Goal: Task Accomplishment & Management: Complete application form

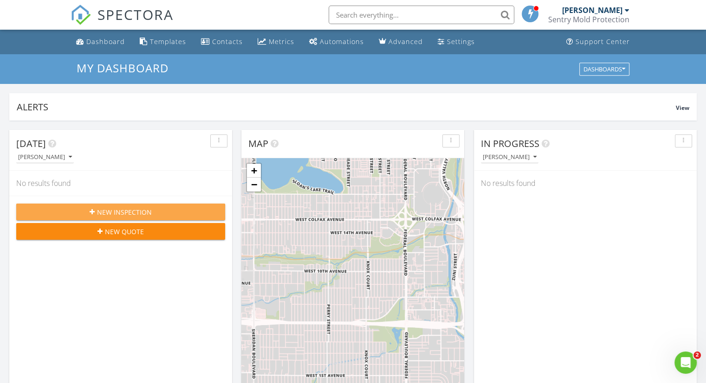
click at [145, 216] on span "New Inspection" at bounding box center [124, 212] width 55 height 10
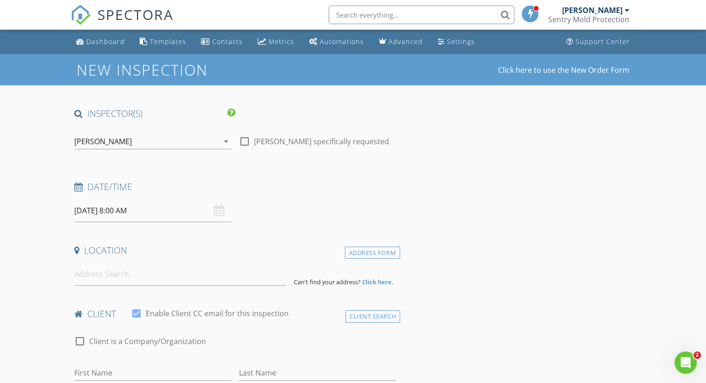
click at [93, 211] on input "08/28/2025 8:00 AM" at bounding box center [152, 210] width 157 height 23
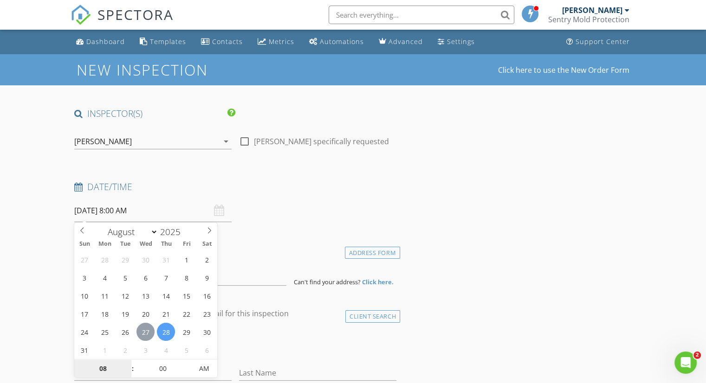
type input "08/27/2025 8:00 AM"
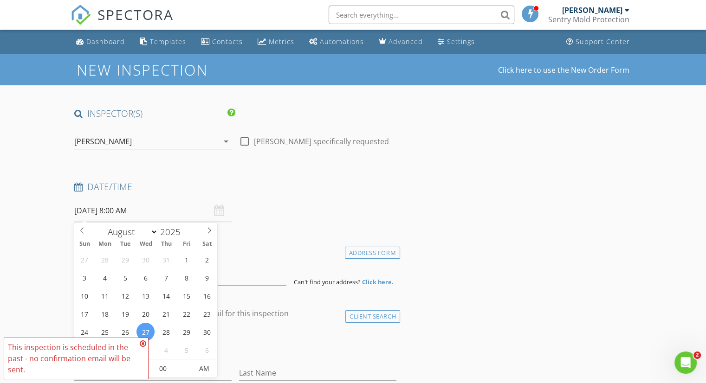
click at [141, 343] on icon at bounding box center [143, 343] width 6 height 7
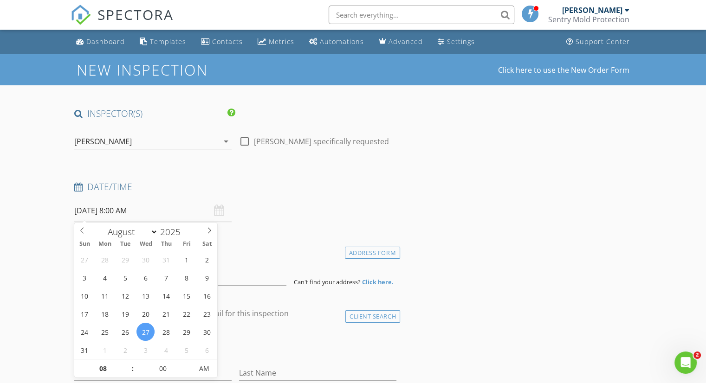
click at [123, 206] on input "08/27/2025 8:00 AM" at bounding box center [152, 210] width 157 height 23
type input "09"
type input "08/27/2025 9:00 AM"
click at [129, 363] on span at bounding box center [128, 364] width 6 height 9
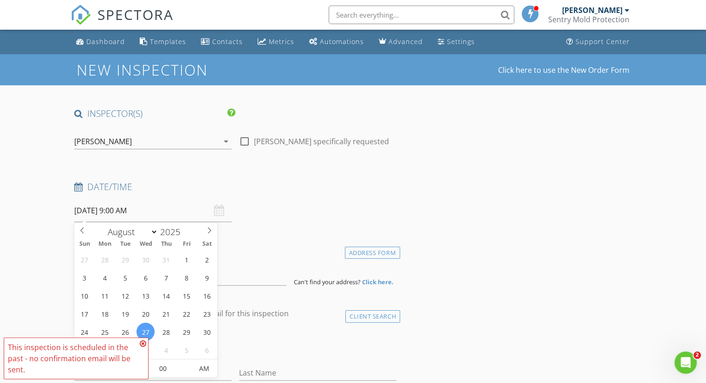
click at [129, 363] on div "This inspection is scheduled in the past - no confirmation email will be sent." at bounding box center [72, 358] width 129 height 33
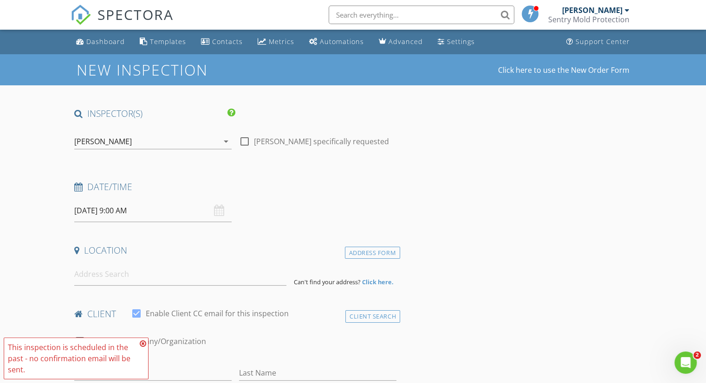
click at [142, 344] on icon at bounding box center [143, 343] width 6 height 7
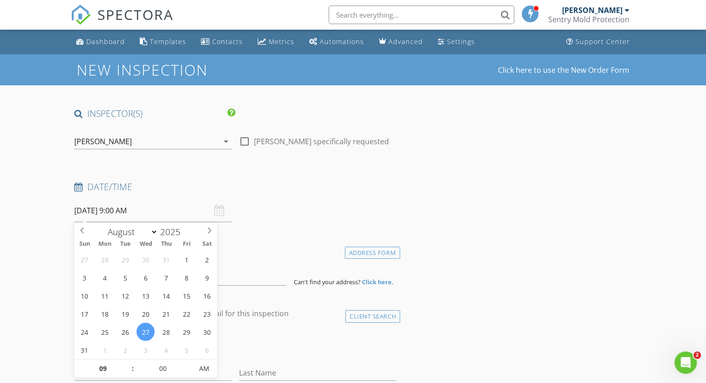
click at [125, 212] on input "08/27/2025 9:00 AM" at bounding box center [152, 210] width 157 height 23
type input "10"
type input "08/27/2025 10:00 AM"
click at [126, 360] on span at bounding box center [128, 364] width 6 height 9
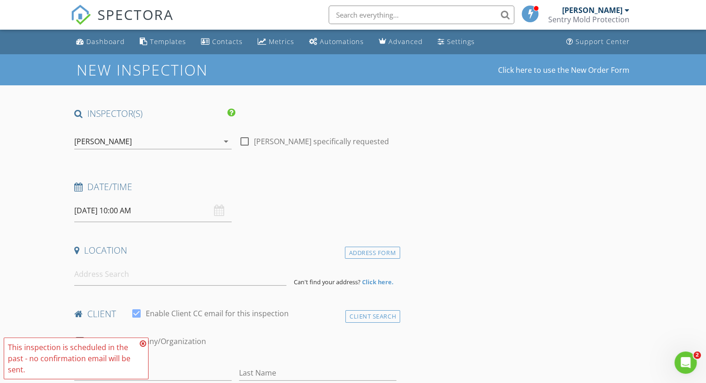
click at [126, 360] on span "This inspection is scheduled in the past - no confirmation email will be sent." at bounding box center [76, 359] width 145 height 42
click at [141, 343] on icon at bounding box center [143, 343] width 6 height 7
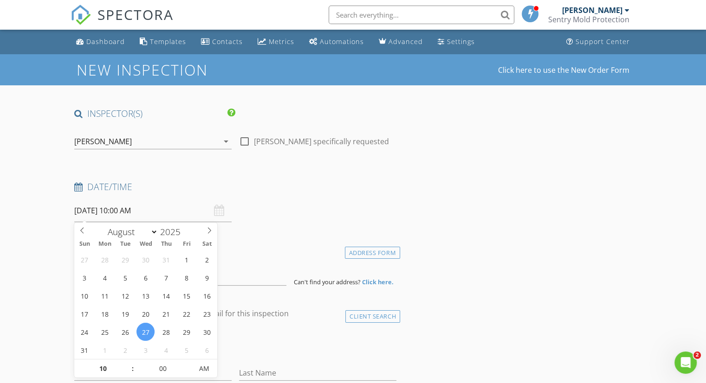
click at [128, 211] on input "08/27/2025 10:00 AM" at bounding box center [152, 210] width 157 height 23
type input "11"
type input "[DATE] 11:00 AM"
click at [129, 364] on span at bounding box center [128, 364] width 6 height 9
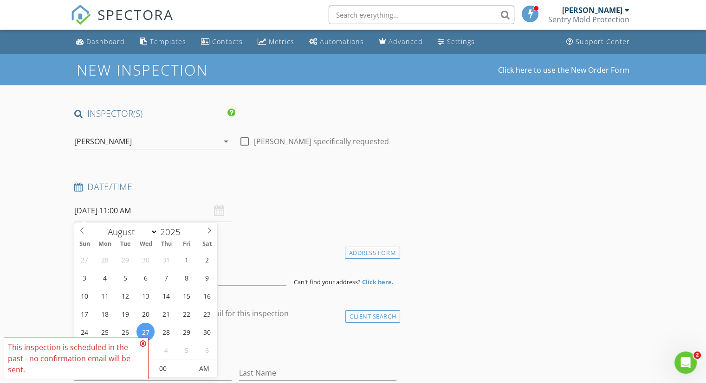
click at [143, 342] on icon at bounding box center [143, 343] width 6 height 7
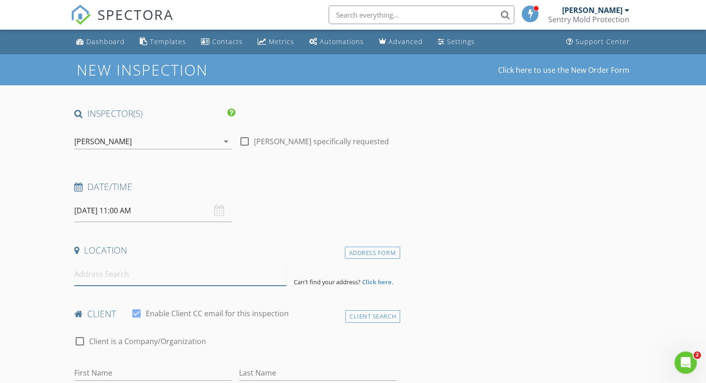
click at [100, 278] on input at bounding box center [180, 274] width 212 height 23
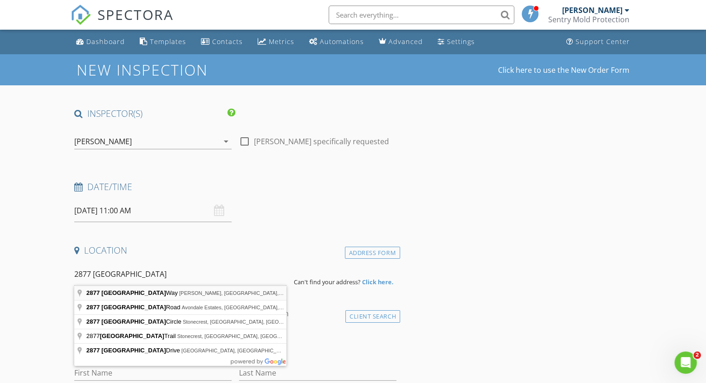
type input "2877 Kensington Way, Rex, GA, USA"
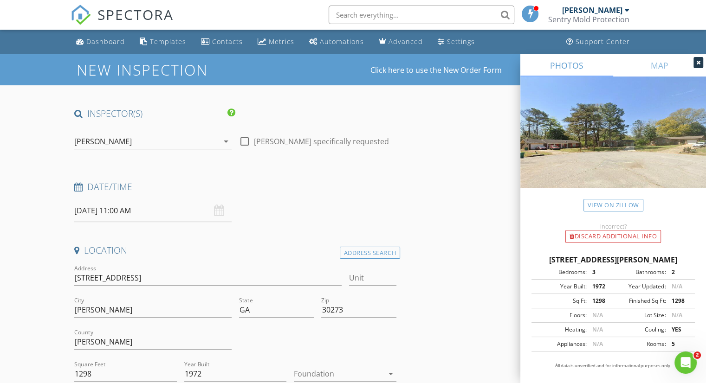
click at [694, 63] on div at bounding box center [698, 62] width 10 height 11
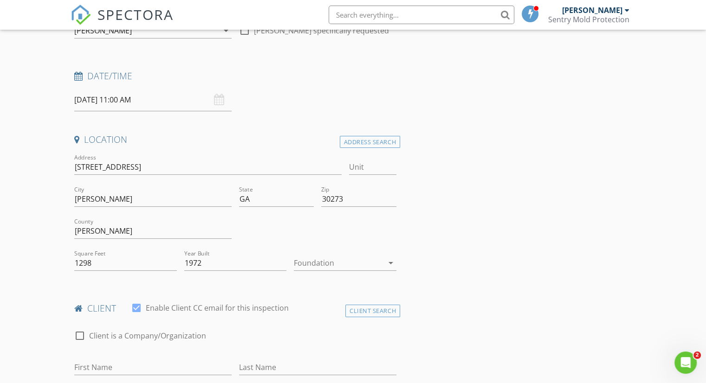
scroll to position [113, 0]
click at [311, 267] on div at bounding box center [339, 261] width 90 height 15
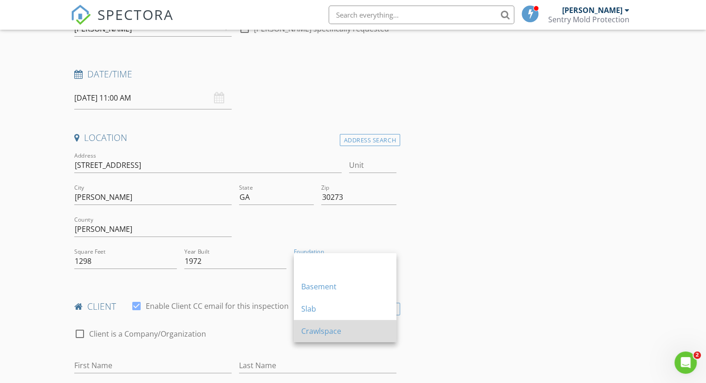
click at [311, 322] on div "Crawlspace" at bounding box center [345, 331] width 88 height 22
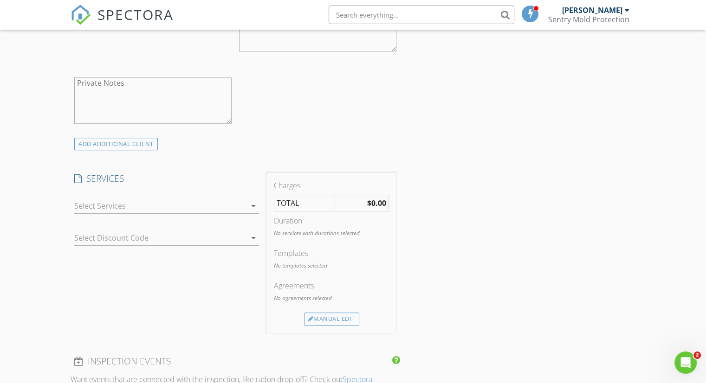
scroll to position [532, 0]
click at [315, 323] on div "Manual Edit" at bounding box center [331, 321] width 55 height 13
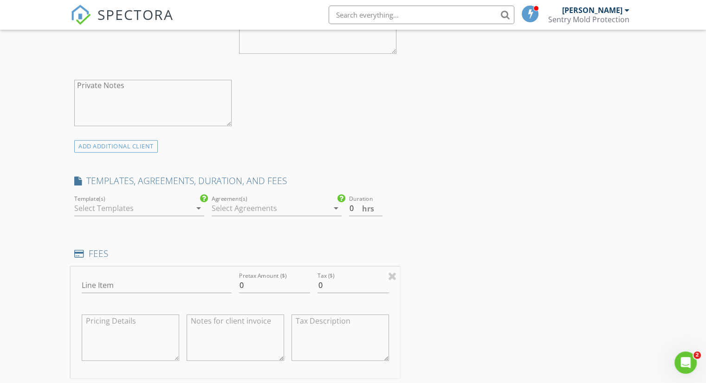
click at [173, 205] on div at bounding box center [132, 208] width 117 height 15
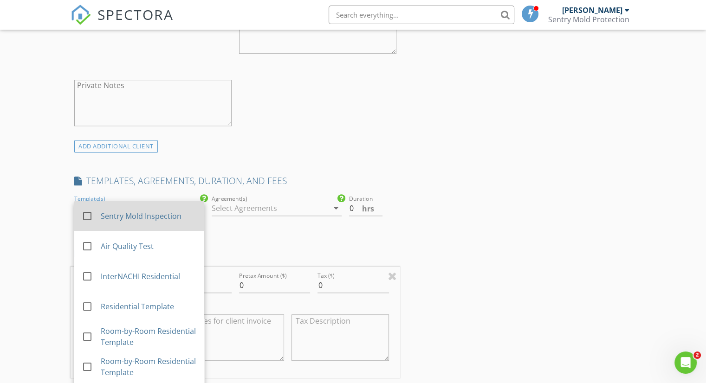
click at [89, 215] on div at bounding box center [87, 216] width 16 height 16
click at [242, 211] on div at bounding box center [270, 208] width 117 height 15
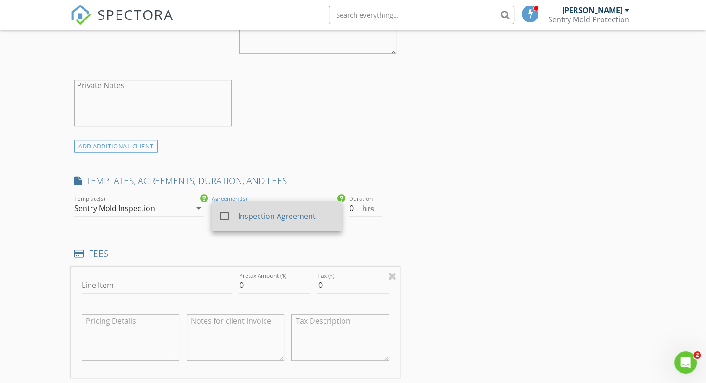
click at [226, 218] on div at bounding box center [225, 216] width 16 height 16
click at [377, 206] on input "0.5" at bounding box center [365, 208] width 33 height 15
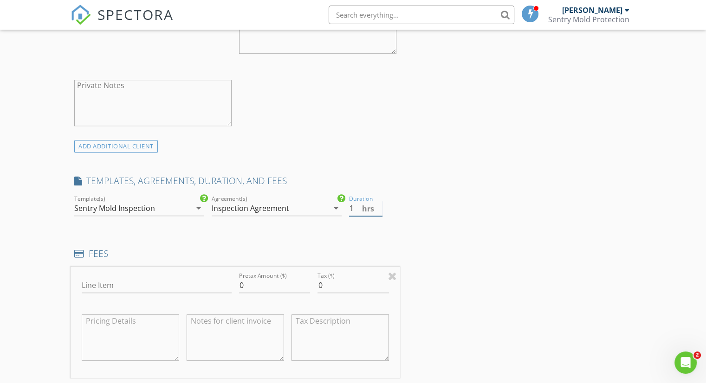
click at [377, 206] on input "1" at bounding box center [365, 208] width 33 height 15
click at [377, 206] on input "1.5" at bounding box center [365, 208] width 33 height 15
type input "2"
click at [377, 206] on input "2" at bounding box center [365, 208] width 33 height 15
click at [432, 265] on div "INSPECTOR(S) check_box Jeff Murphy PRIMARY Jeff Murphy arrow_drop_down check_bo…" at bounding box center [353, 345] width 565 height 1538
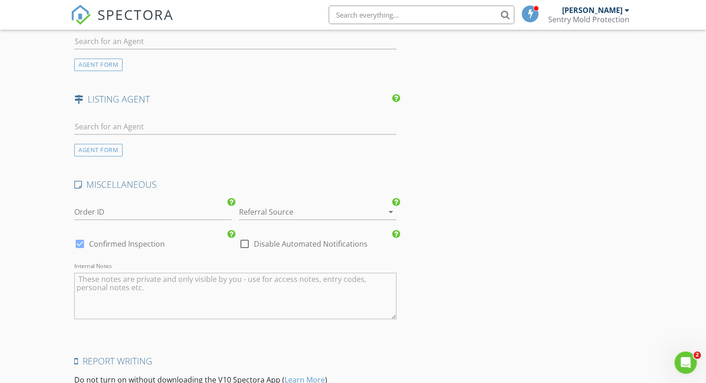
scroll to position [1282, 0]
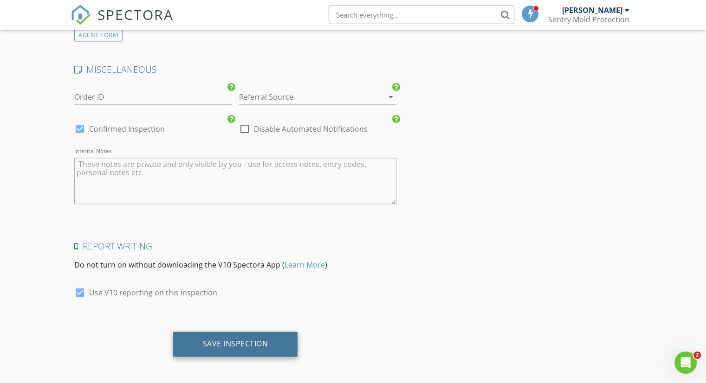
click at [207, 339] on div "Save Inspection" at bounding box center [235, 343] width 65 height 9
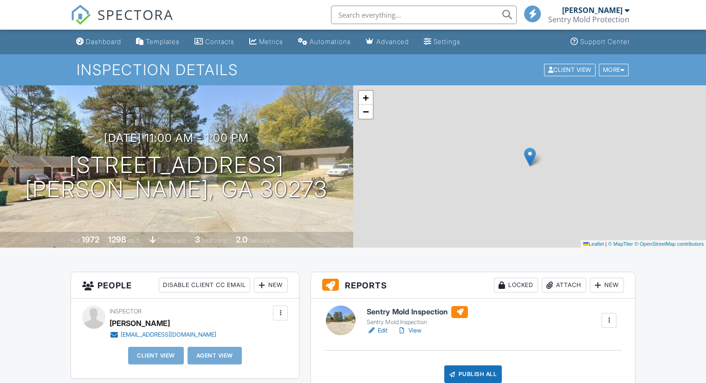
click at [278, 315] on div at bounding box center [280, 313] width 9 height 9
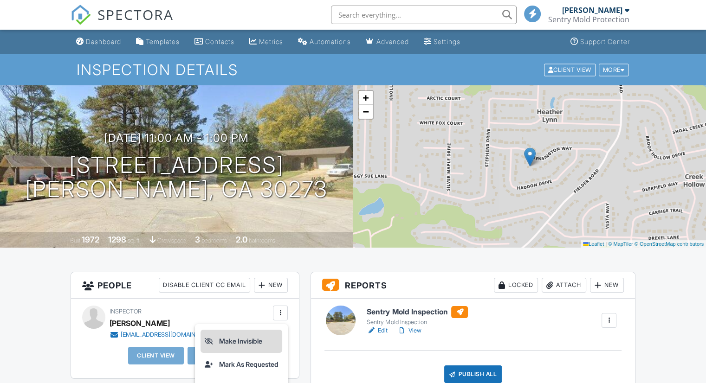
click at [256, 339] on li "Make Invisible" at bounding box center [241, 341] width 82 height 23
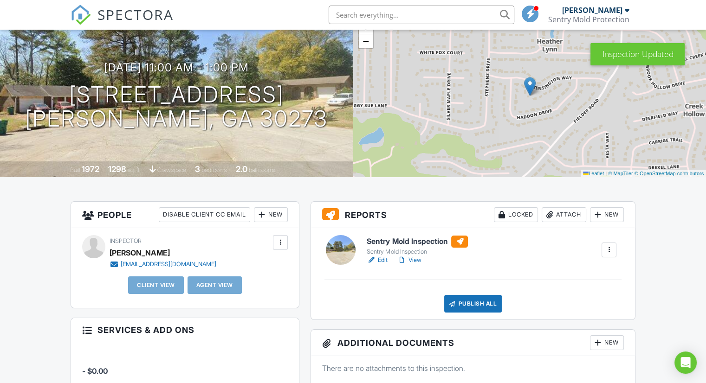
click at [380, 259] on link "Edit" at bounding box center [377, 260] width 21 height 9
